Goal: Transaction & Acquisition: Purchase product/service

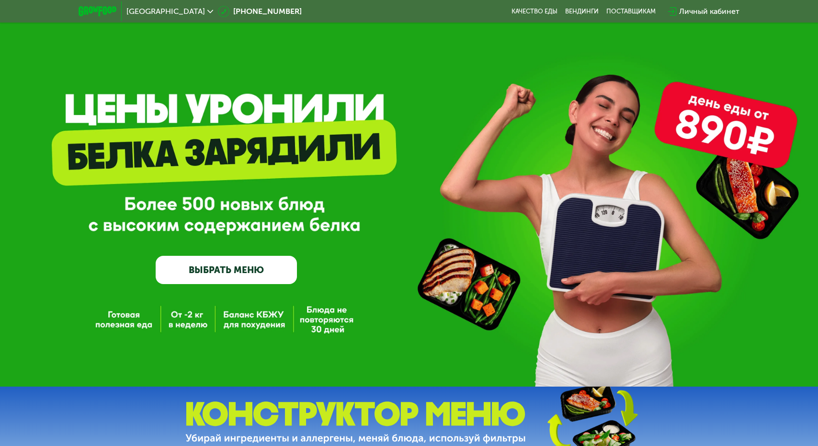
click at [241, 268] on link "ВЫБРАТЬ МЕНЮ" at bounding box center [226, 270] width 141 height 28
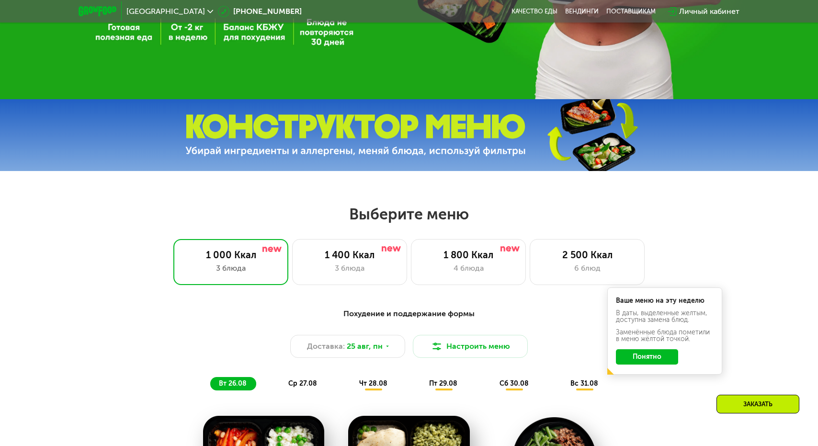
scroll to position [431, 0]
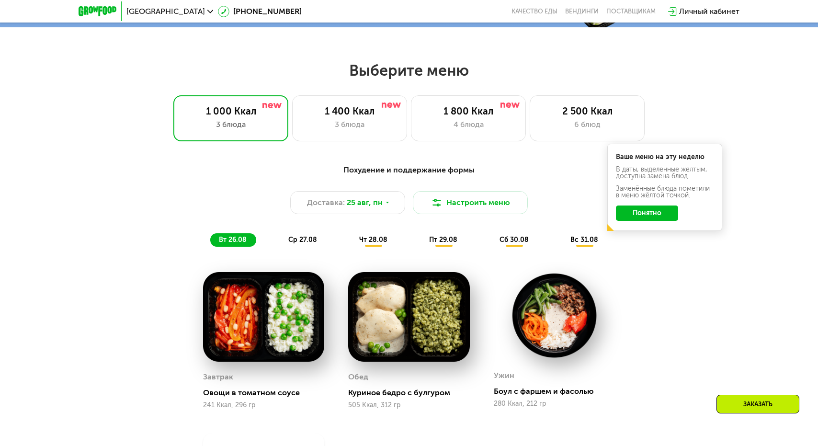
click at [238, 340] on img at bounding box center [263, 317] width 121 height 90
click at [411, 315] on img at bounding box center [408, 317] width 121 height 90
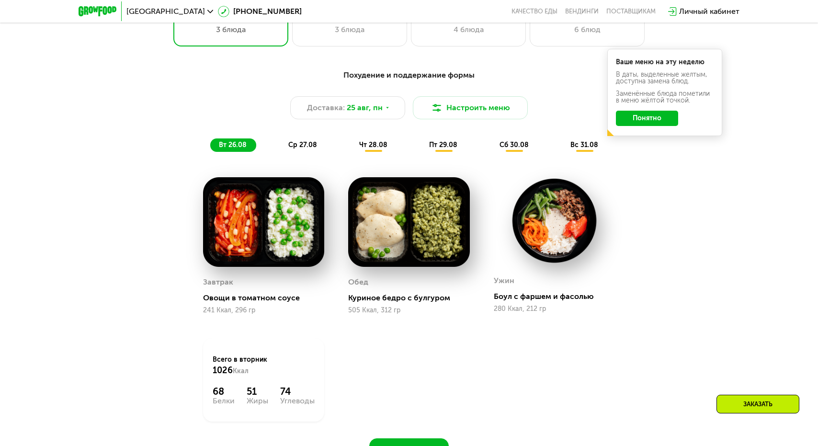
scroll to position [527, 0]
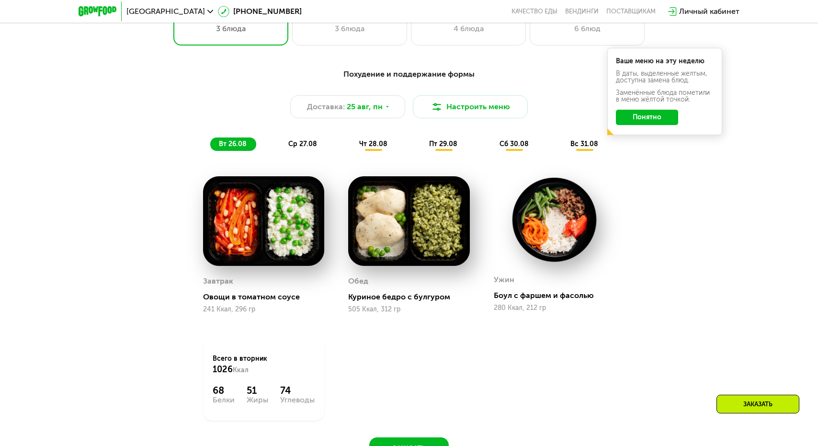
click at [351, 150] on div "ср 27.08" at bounding box center [374, 143] width 46 height 13
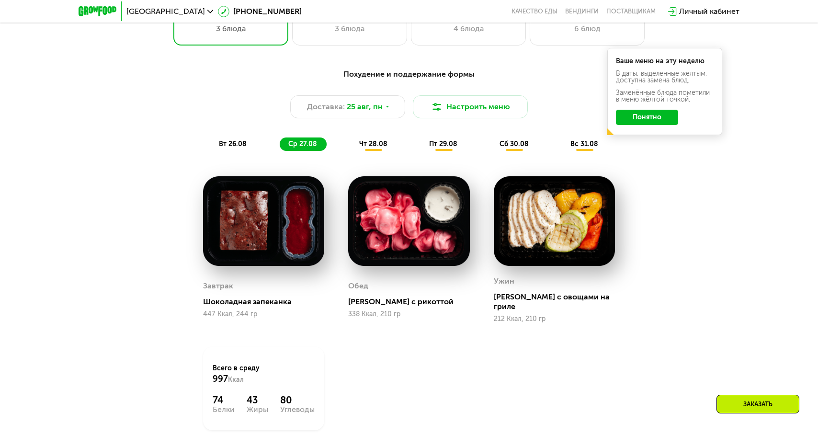
click at [434, 145] on span "пт 29.08" at bounding box center [443, 144] width 28 height 8
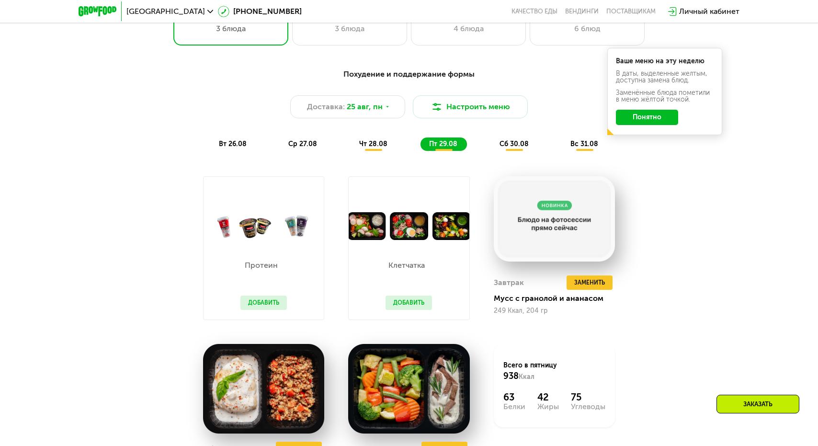
click at [562, 151] on div "сб 30.08" at bounding box center [585, 143] width 46 height 13
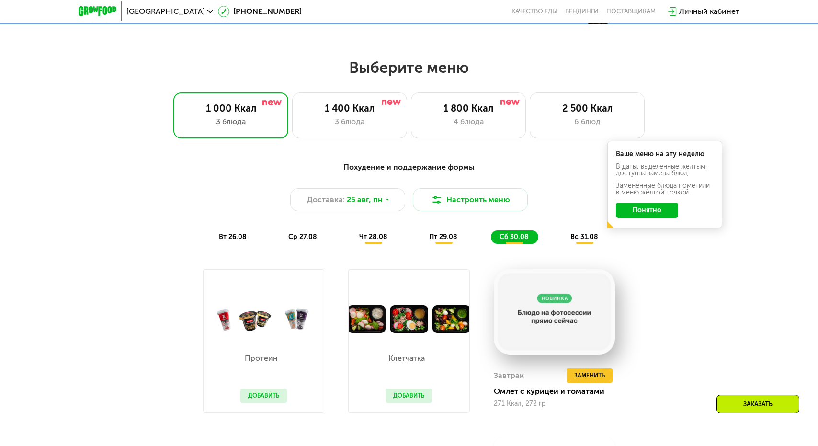
scroll to position [431, 0]
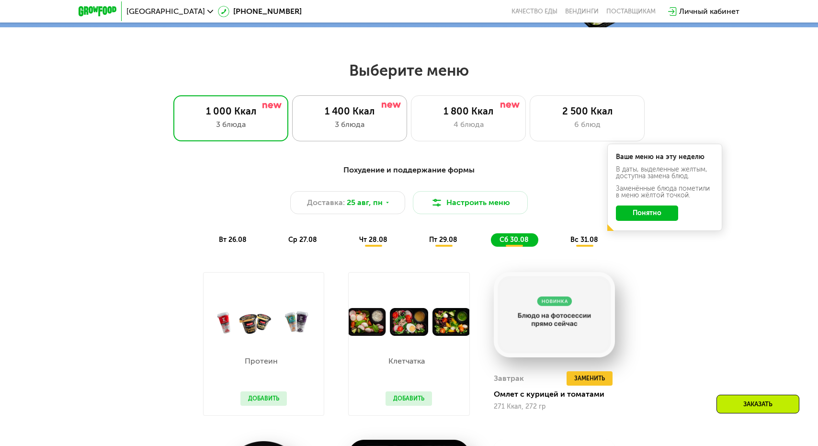
click at [370, 123] on div "3 блюда" at bounding box center [349, 124] width 95 height 11
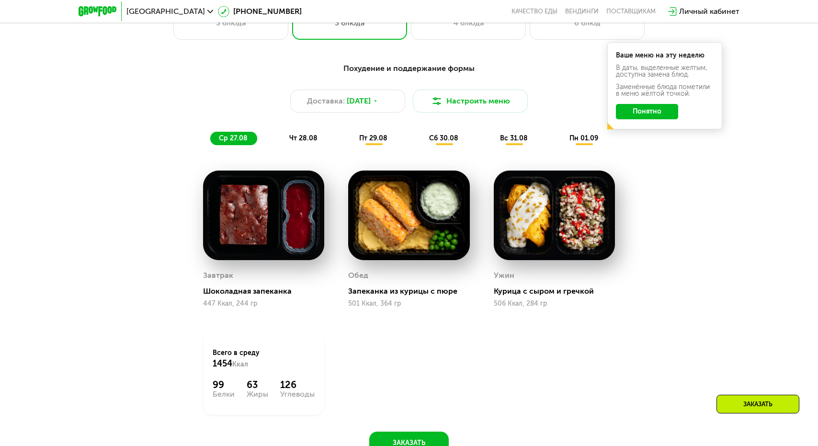
scroll to position [479, 0]
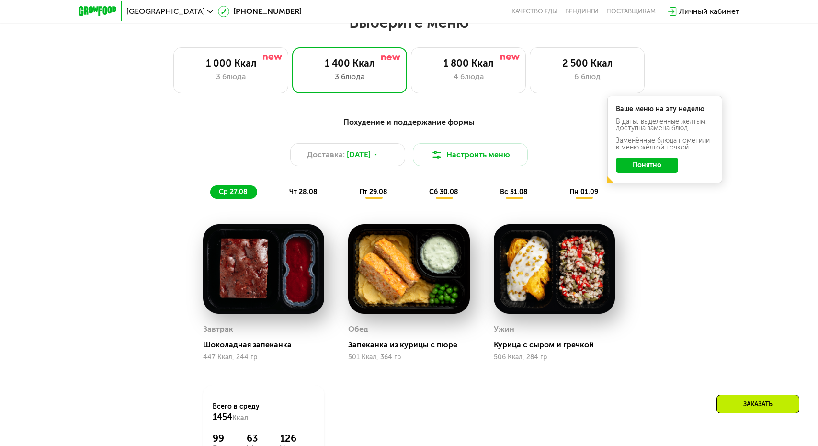
click at [379, 194] on span "пт 29.08" at bounding box center [373, 192] width 28 height 8
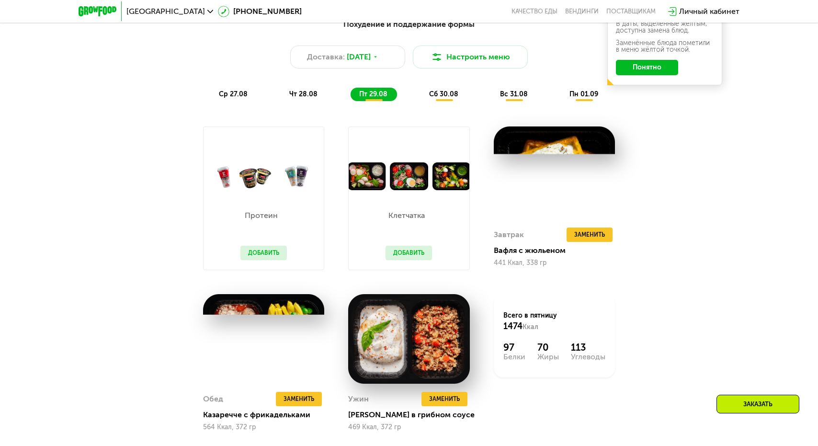
scroll to position [527, 0]
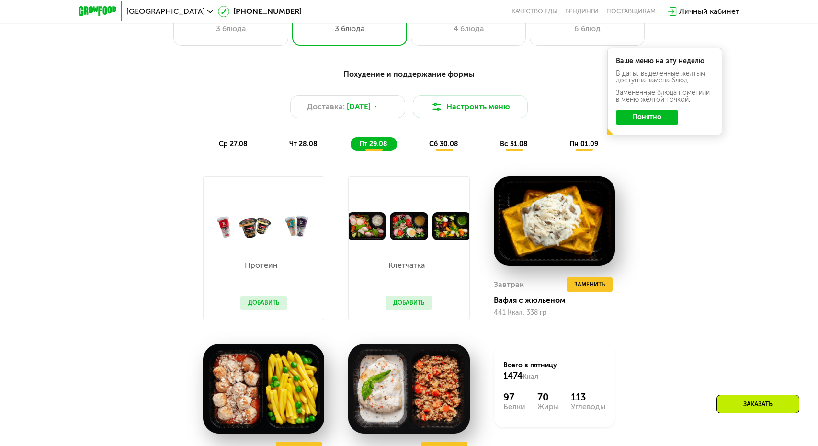
click at [450, 148] on span "сб 30.08" at bounding box center [443, 144] width 29 height 8
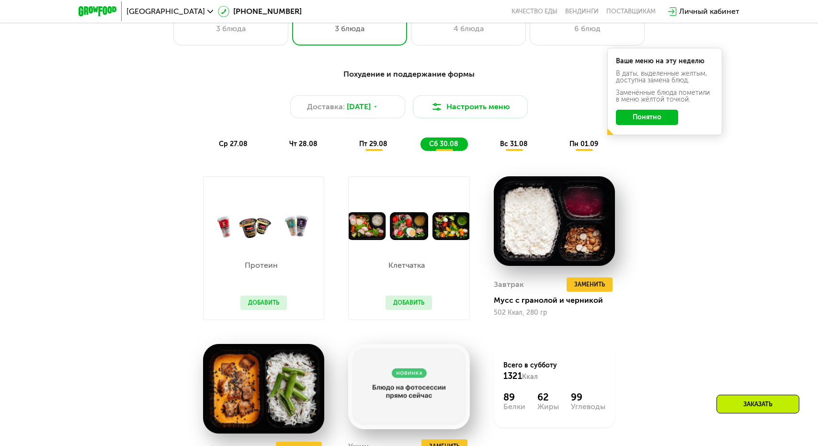
click at [510, 145] on span "вс 31.08" at bounding box center [514, 144] width 28 height 8
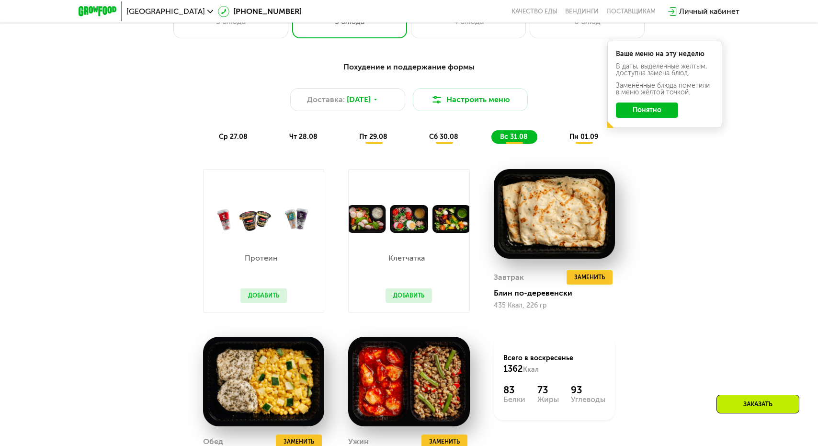
scroll to position [575, 0]
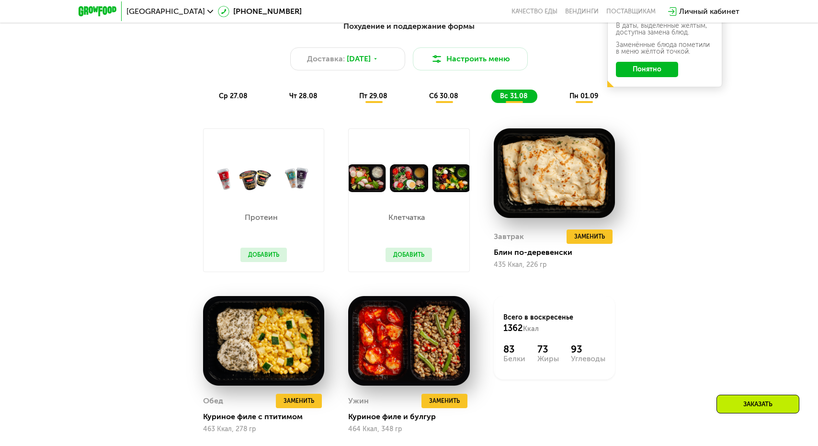
click at [575, 99] on span "пн 01.09" at bounding box center [583, 96] width 29 height 8
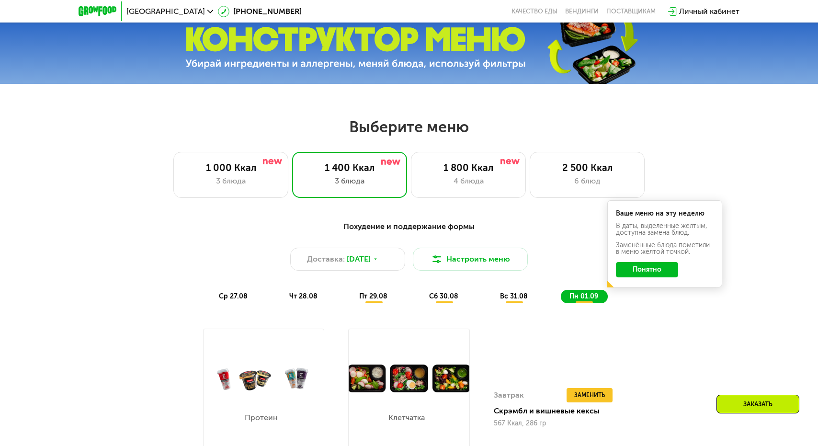
scroll to position [287, 0]
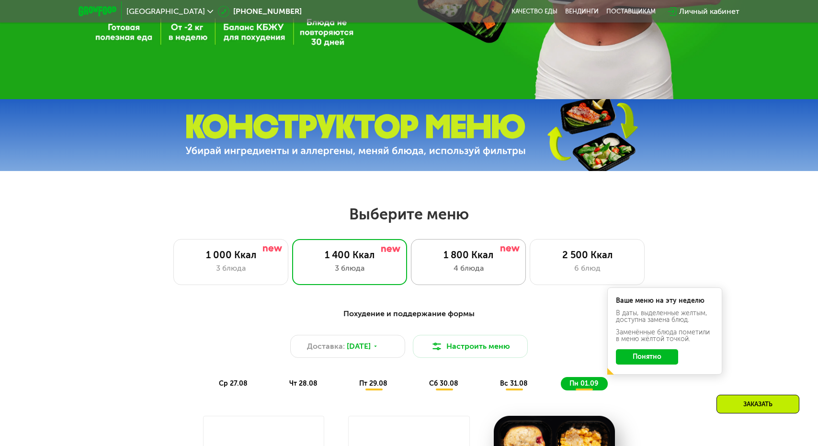
click at [530, 250] on div "1 800 Ккал 4 блюда" at bounding box center [587, 262] width 115 height 46
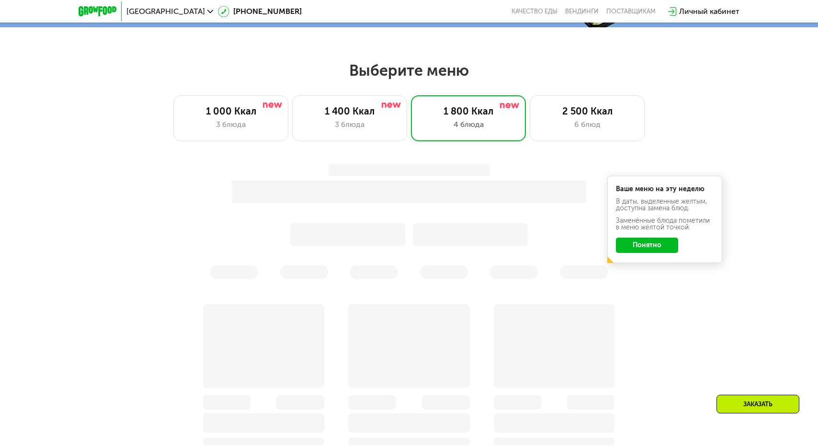
scroll to position [575, 0]
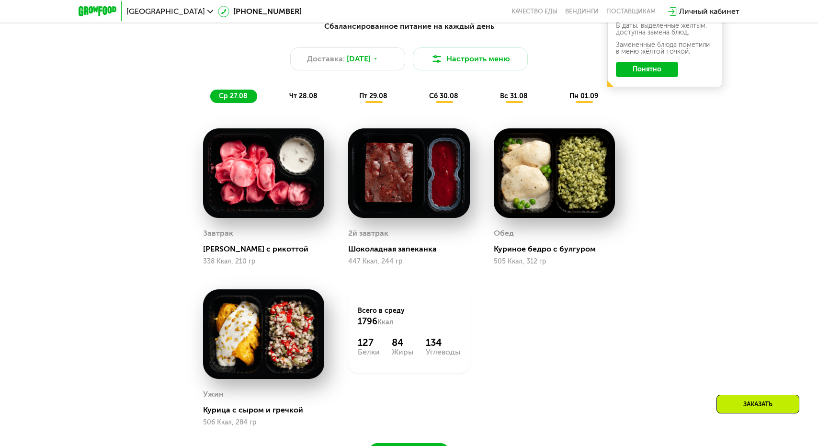
click at [259, 186] on img at bounding box center [263, 173] width 121 height 90
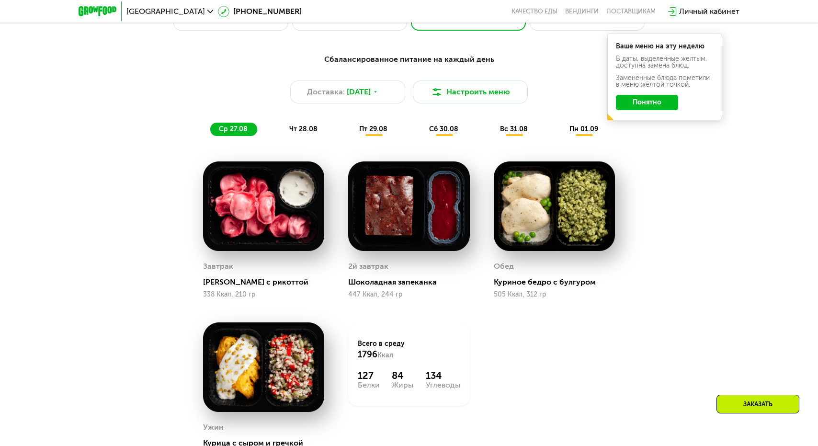
scroll to position [527, 0]
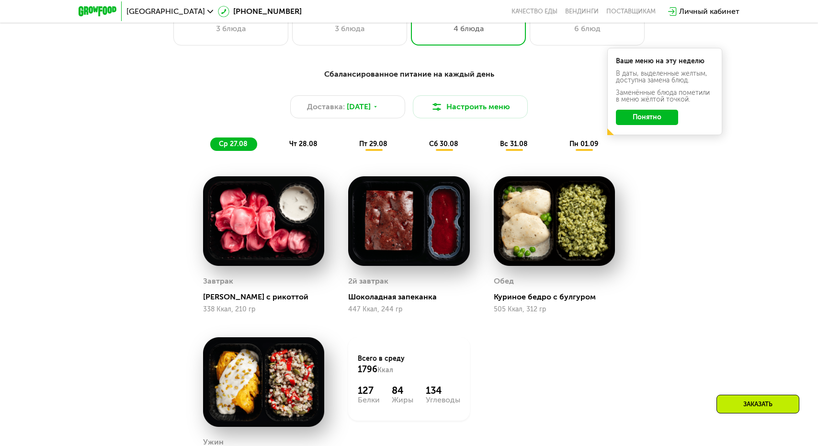
click at [313, 145] on span "чт 28.08" at bounding box center [303, 144] width 28 height 8
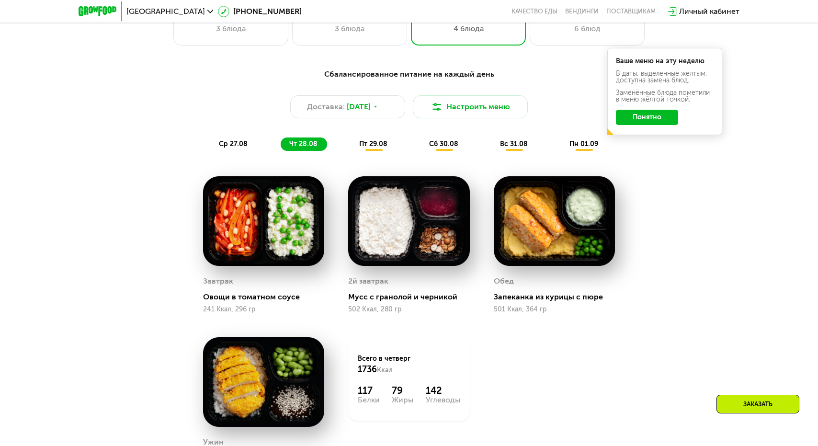
click at [420, 143] on div "пт 29.08" at bounding box center [443, 143] width 47 height 13
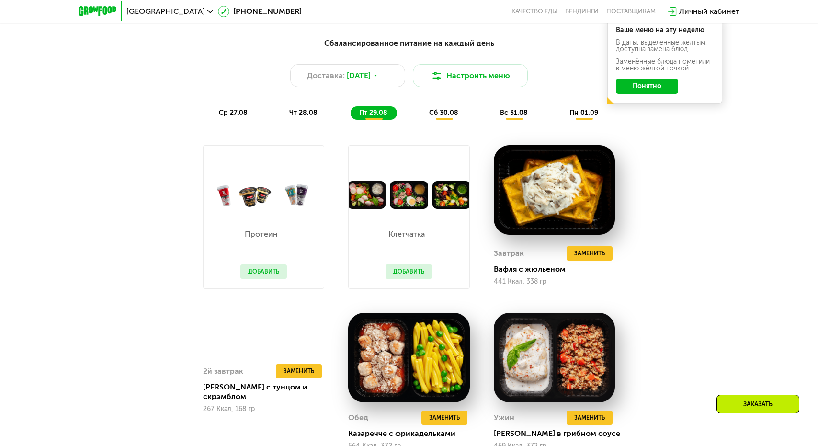
scroll to position [575, 0]
